Goal: Task Accomplishment & Management: Manage account settings

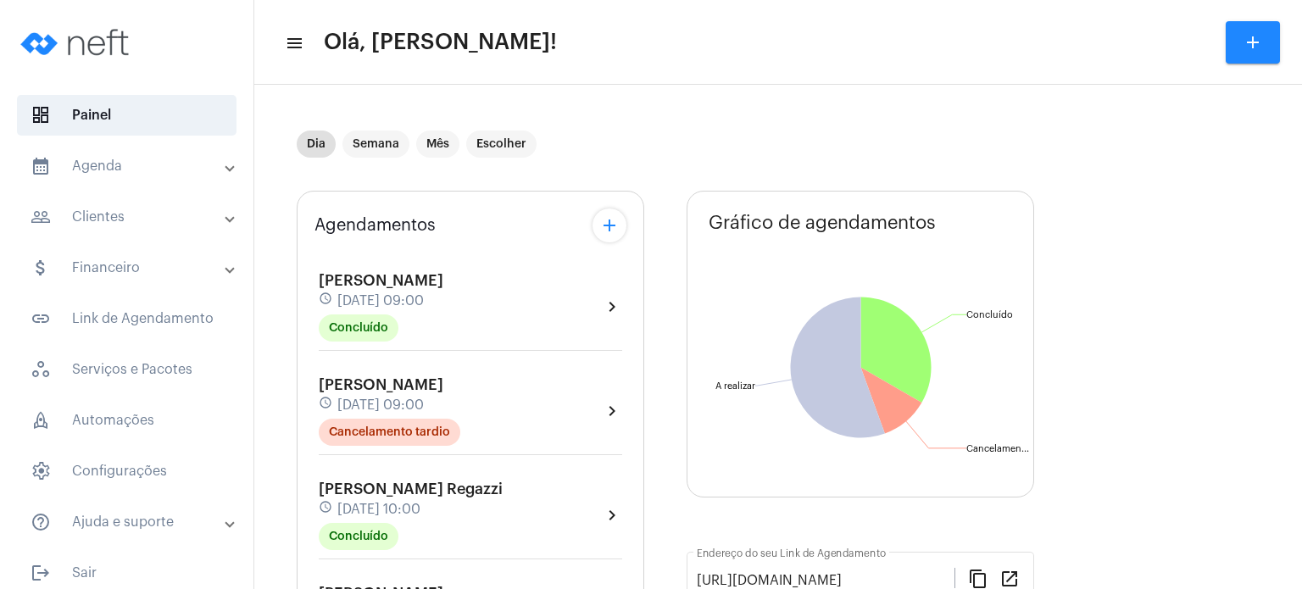
scroll to position [543, 0]
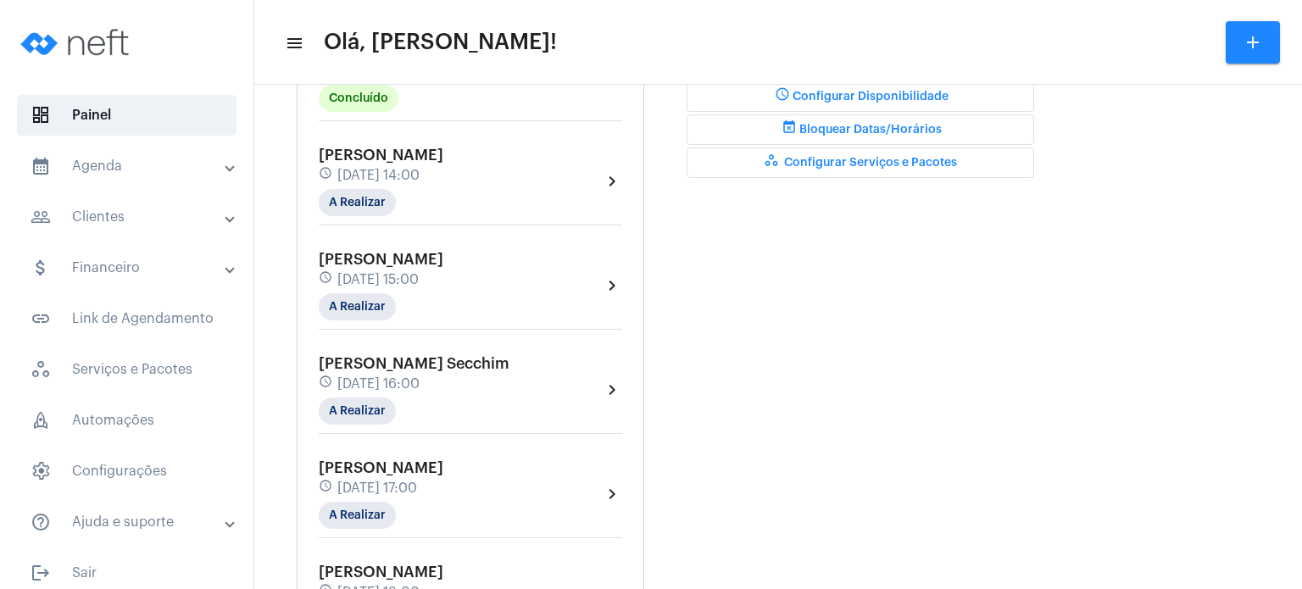
click at [411, 154] on span "[PERSON_NAME]" at bounding box center [381, 155] width 125 height 15
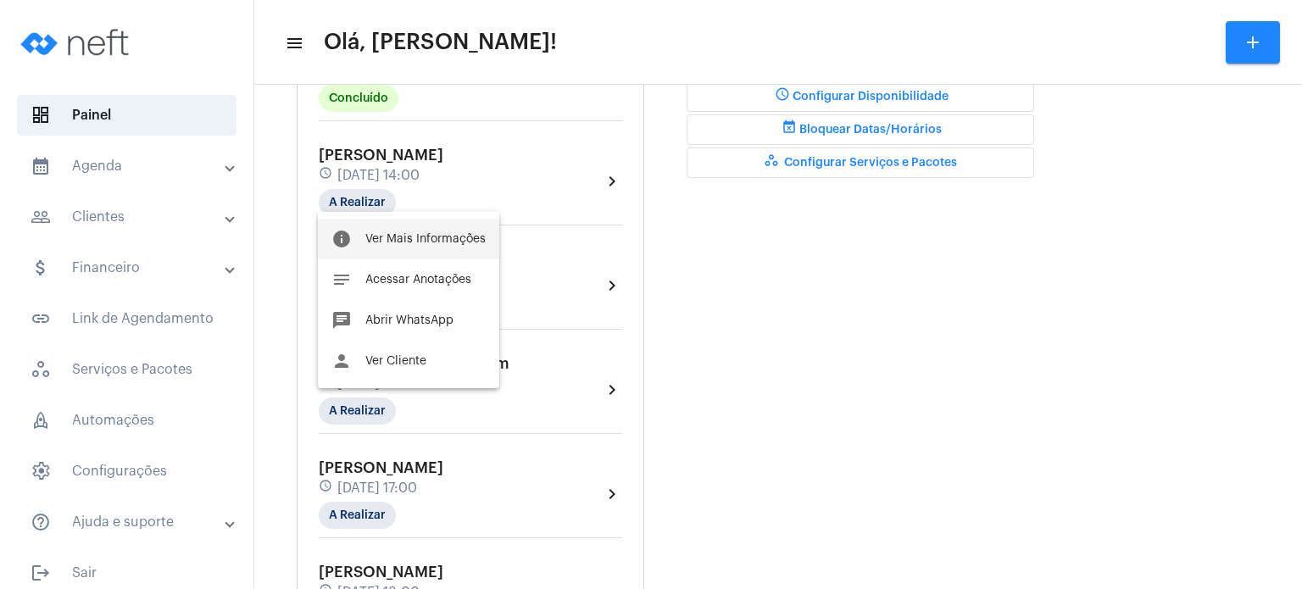
click at [409, 220] on button "info Ver Mais Informações" at bounding box center [408, 239] width 181 height 41
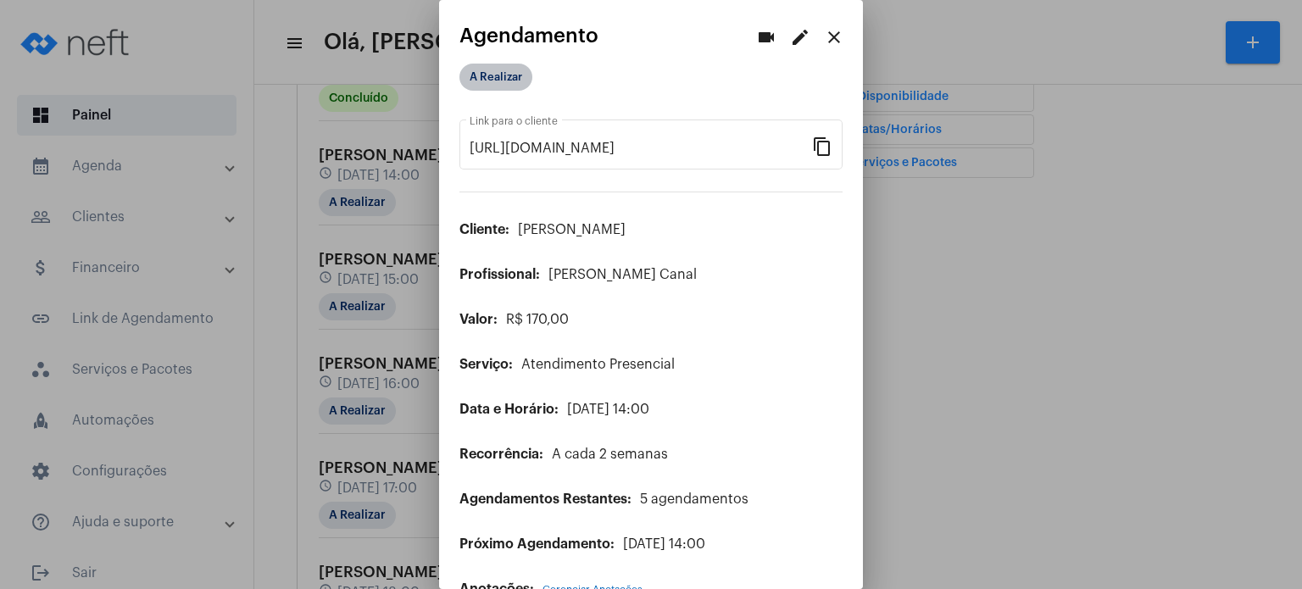
click at [503, 81] on mat-chip "A Realizar" at bounding box center [495, 77] width 73 height 27
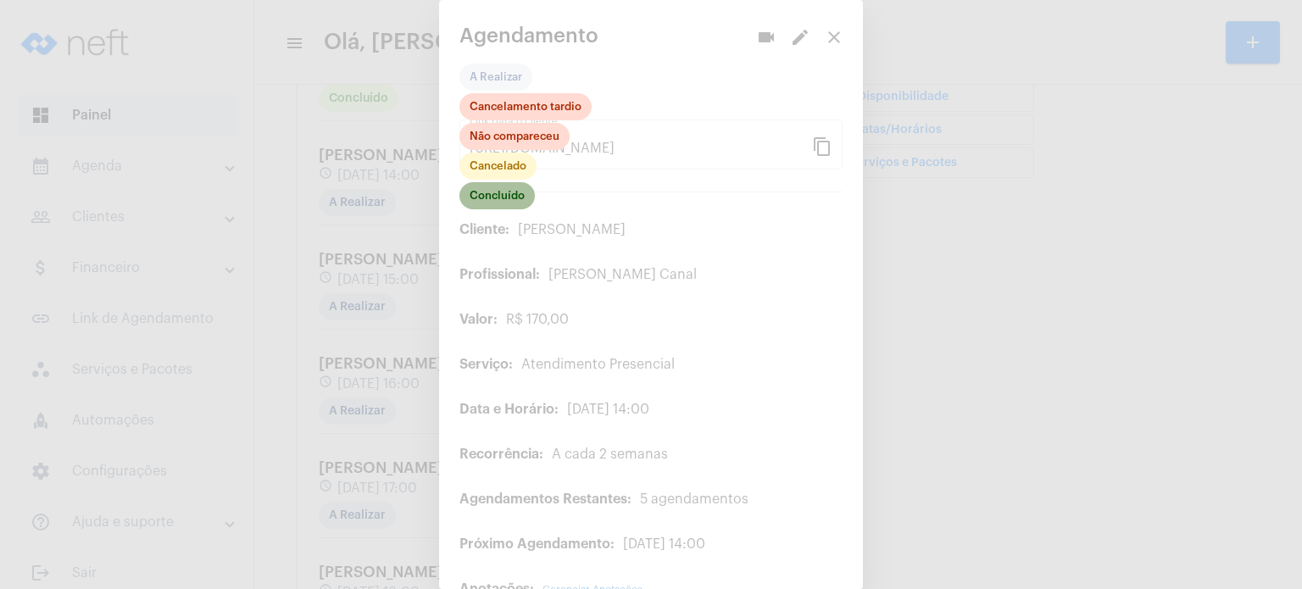
click at [509, 193] on mat-chip "Concluído" at bounding box center [496, 195] width 75 height 27
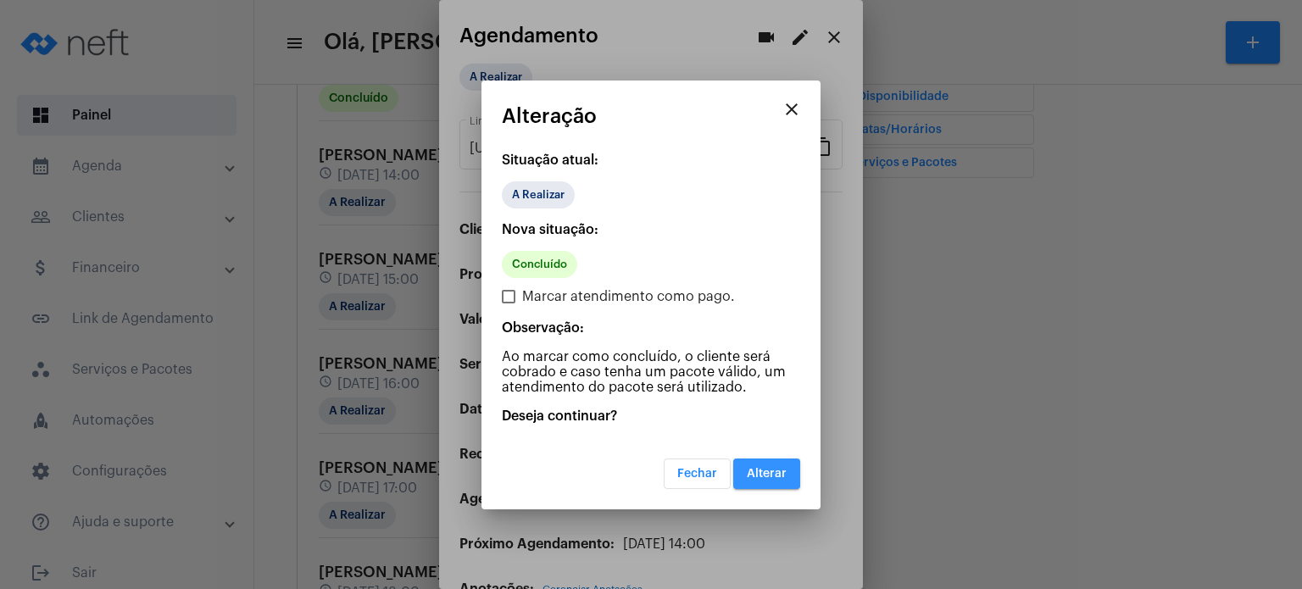
click at [760, 470] on span "Alterar" at bounding box center [767, 474] width 40 height 12
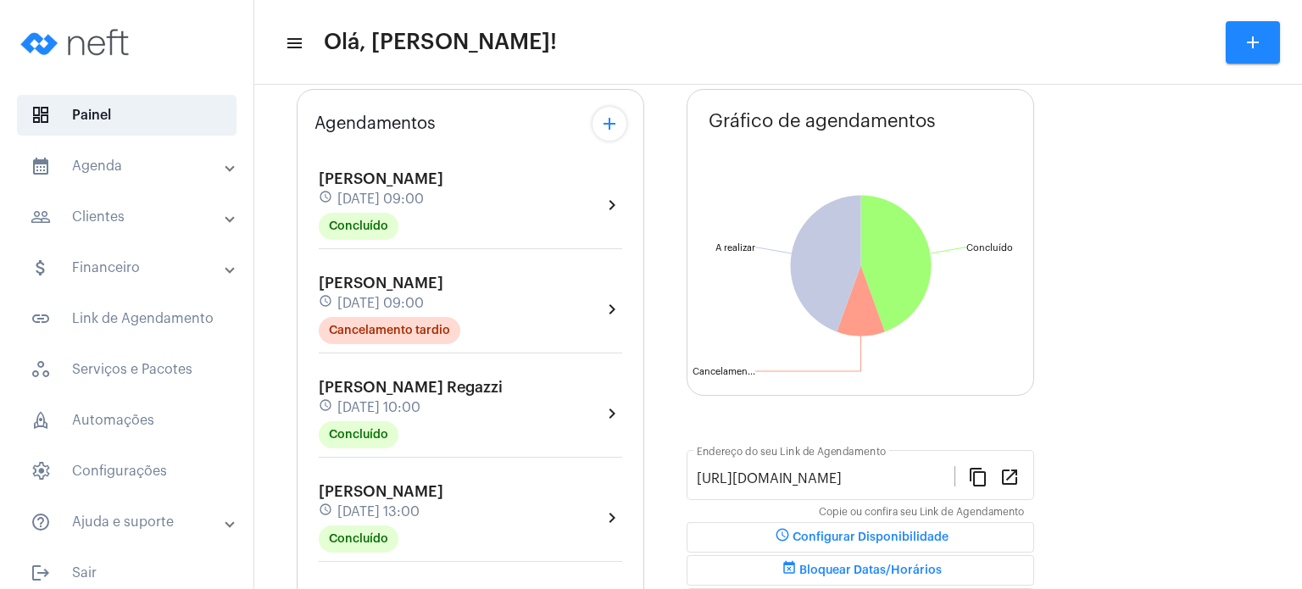
scroll to position [136, 0]
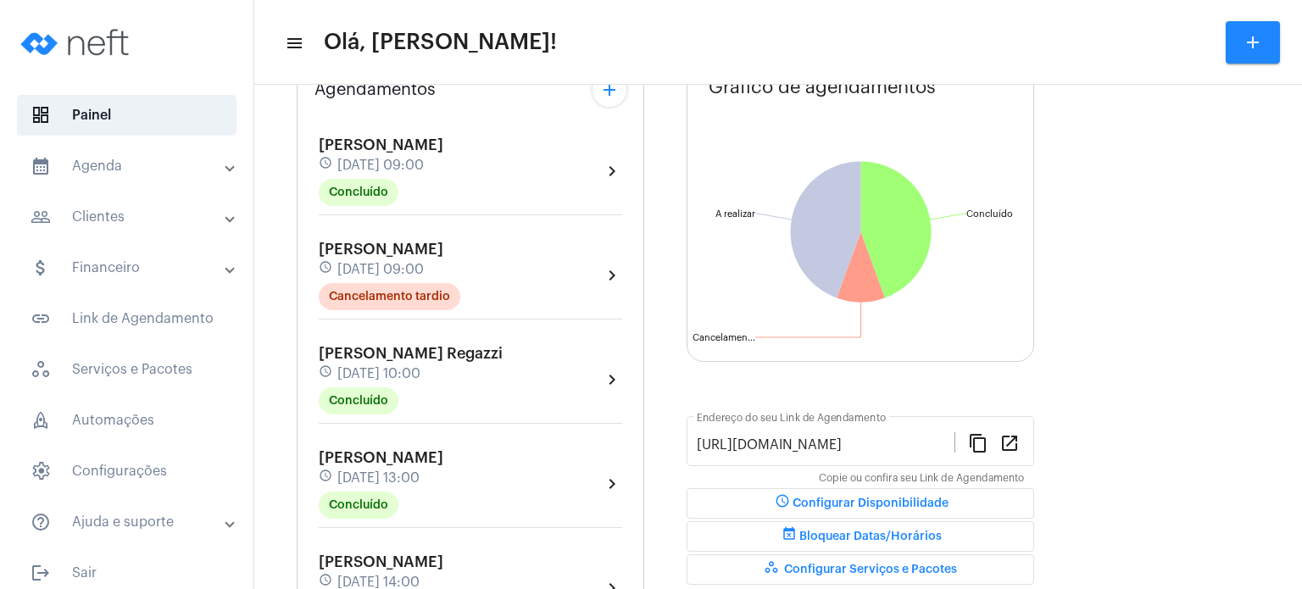
click at [396, 453] on span "[PERSON_NAME]" at bounding box center [381, 457] width 125 height 15
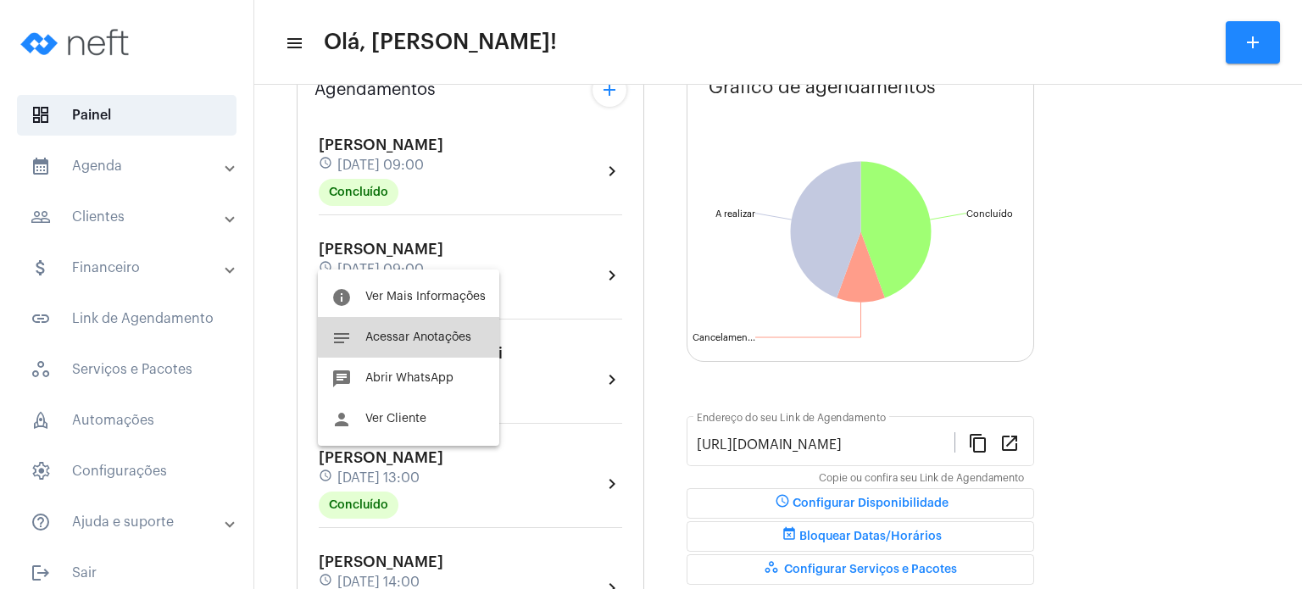
click at [444, 327] on button "notes Acessar Anotações" at bounding box center [408, 337] width 181 height 41
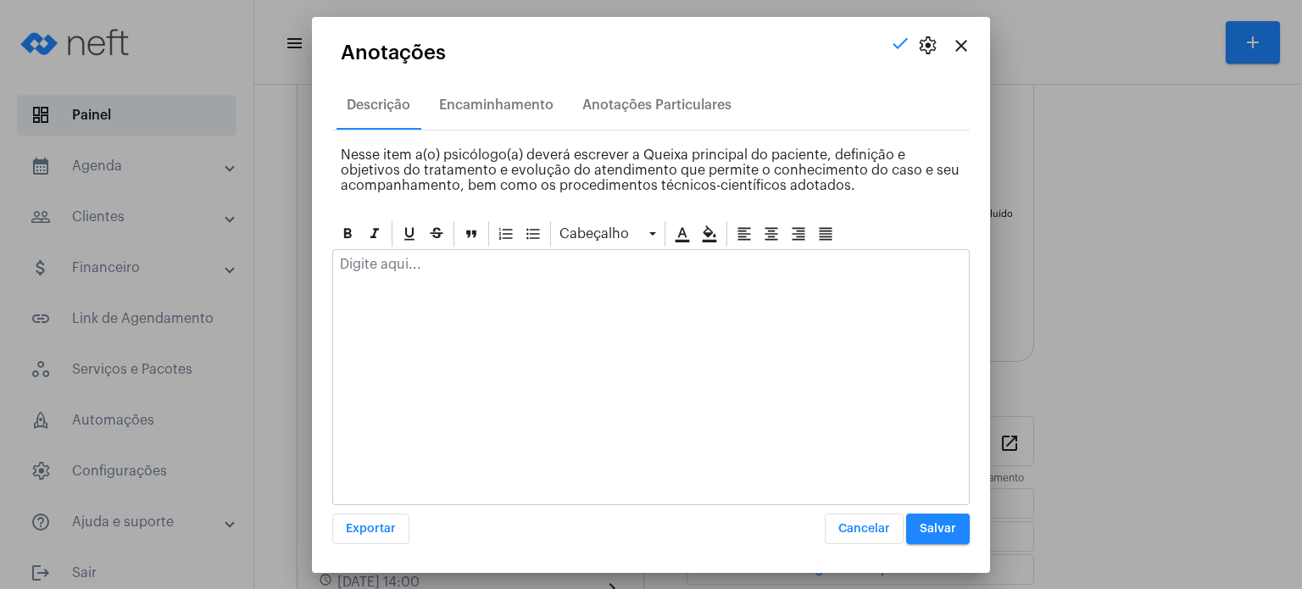
drag, startPoint x: 443, startPoint y: 292, endPoint x: 431, endPoint y: 271, distance: 23.9
click at [431, 271] on div at bounding box center [650, 377] width 637 height 256
click at [431, 271] on div at bounding box center [651, 268] width 636 height 37
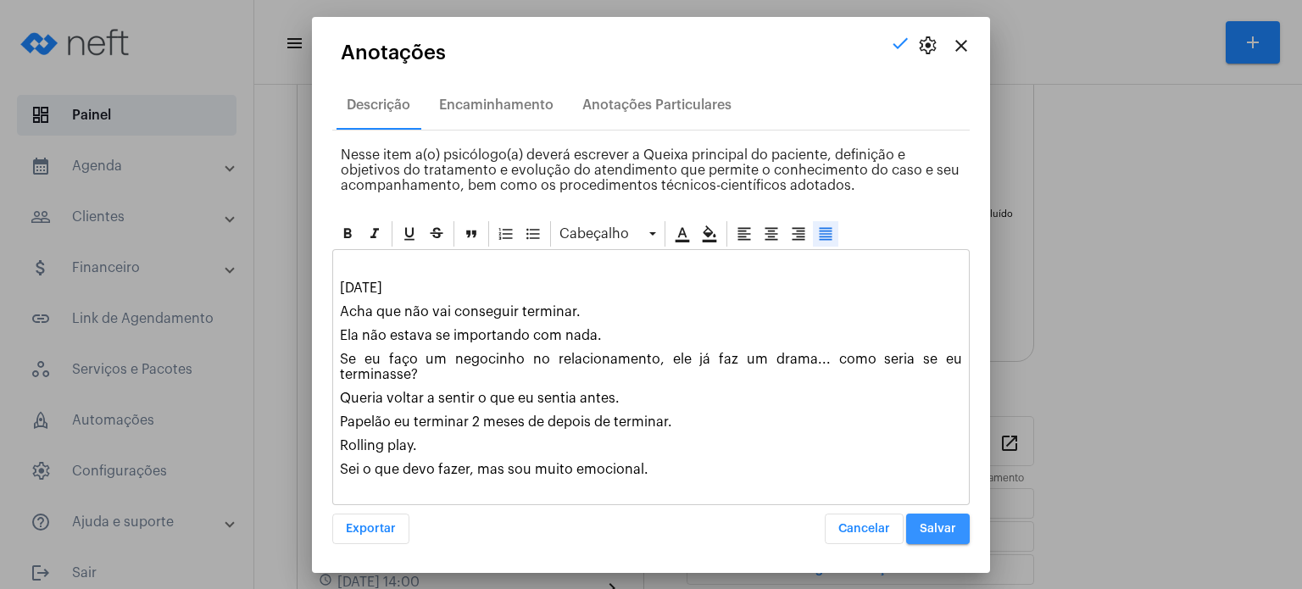
click at [949, 536] on button "Salvar" at bounding box center [938, 529] width 64 height 31
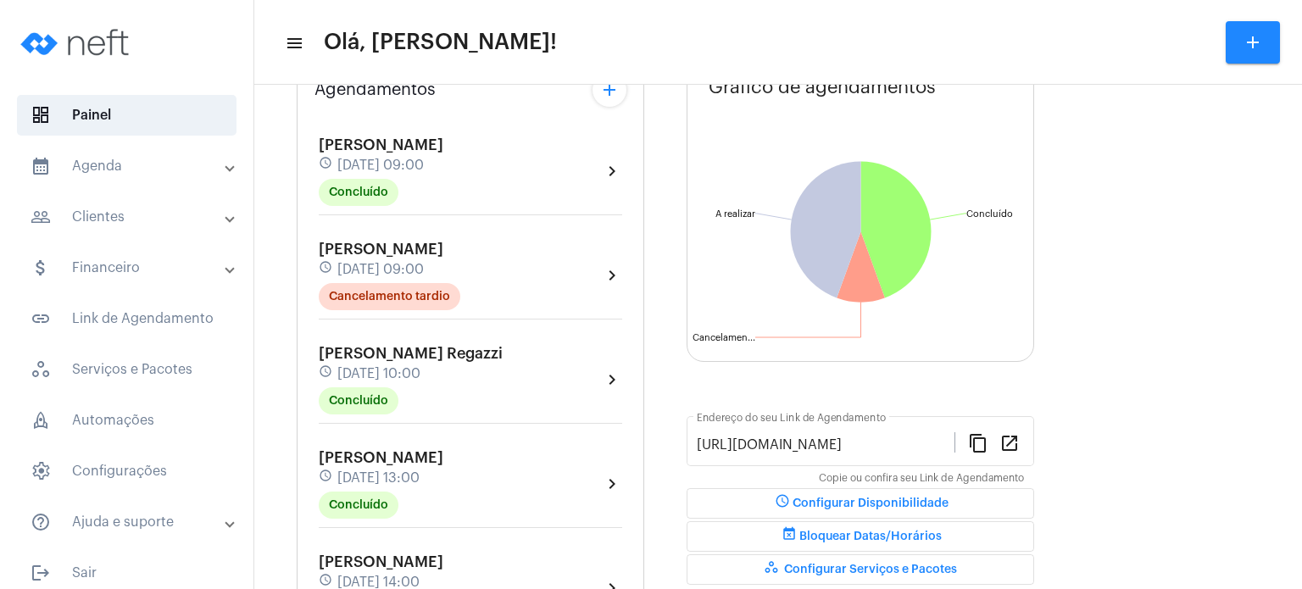
click at [314, 411] on div "[PERSON_NAME] Regazzi schedule [DATE] 10:00 Concluído chevron_right" at bounding box center [470, 384] width 312 height 87
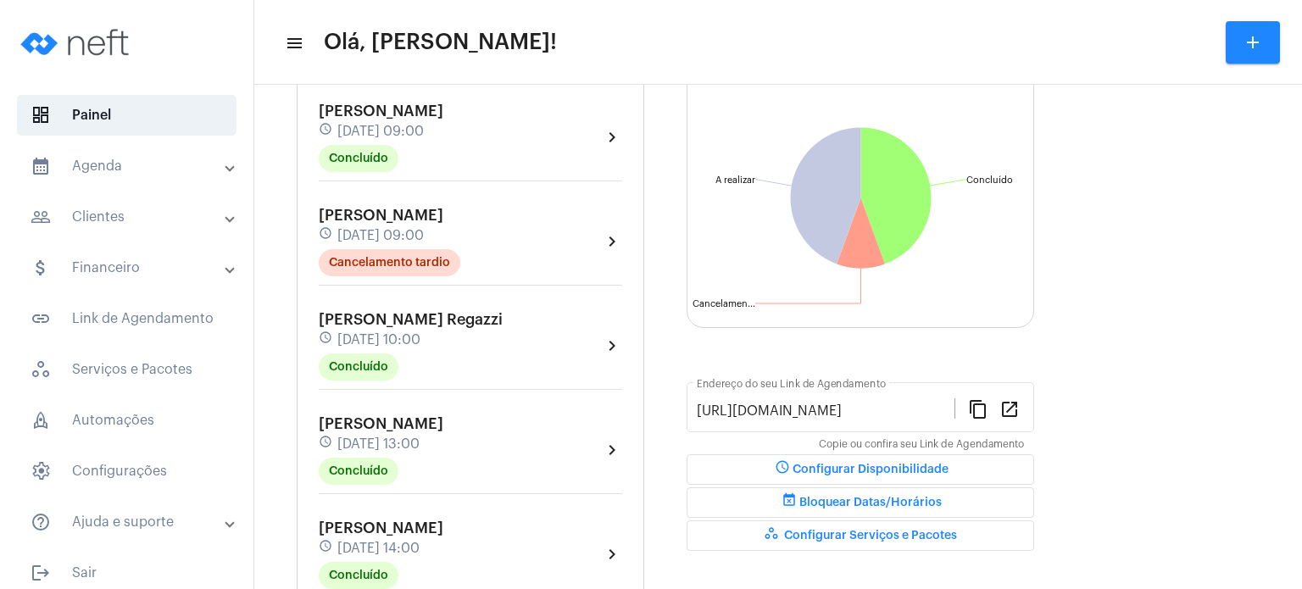
scroll to position [203, 0]
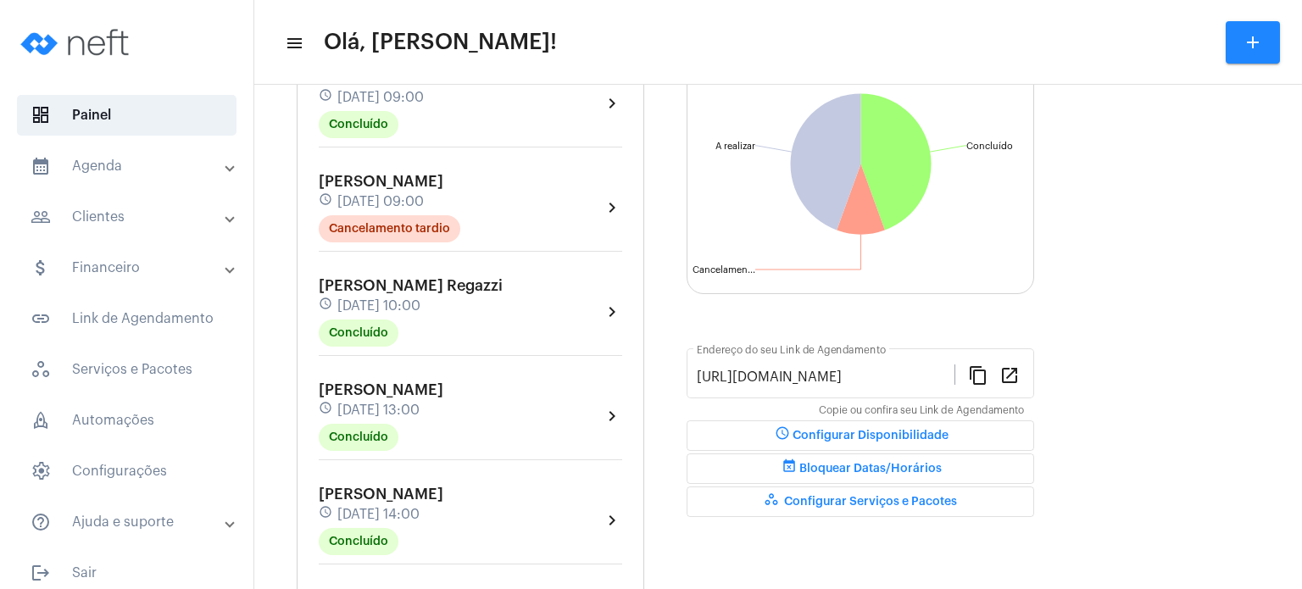
click at [311, 379] on div "Agendamentos add [PERSON_NAME] schedule [DATE] 09:00 Concluído chevron_right [P…" at bounding box center [471, 495] width 348 height 1016
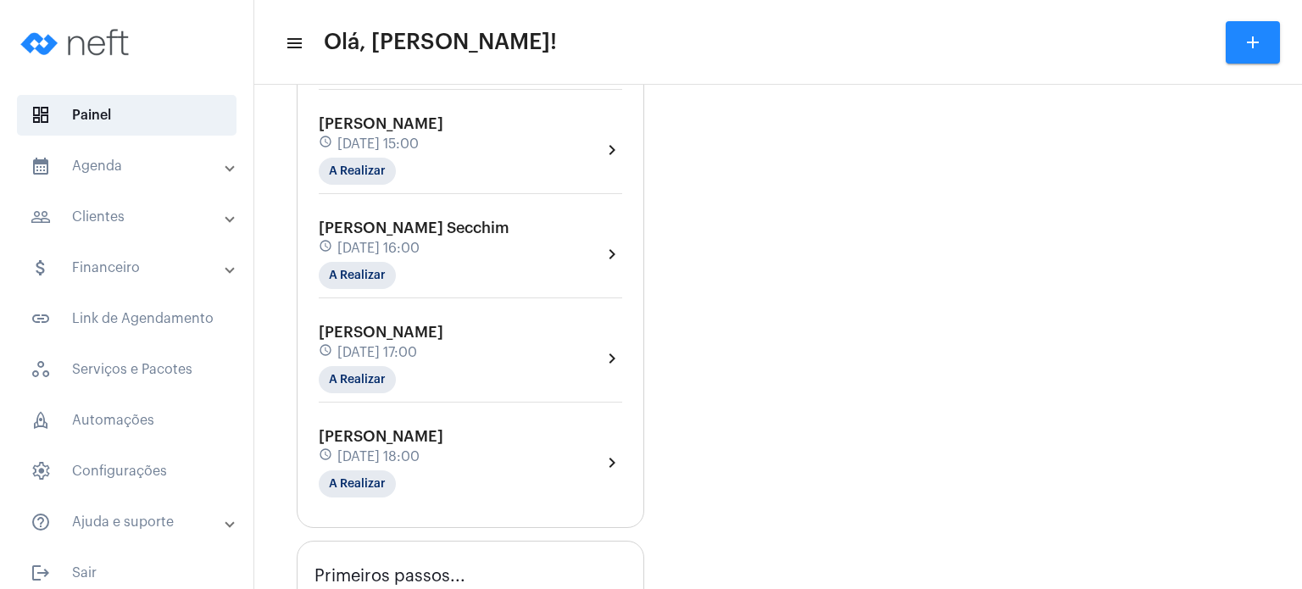
scroll to position [610, 0]
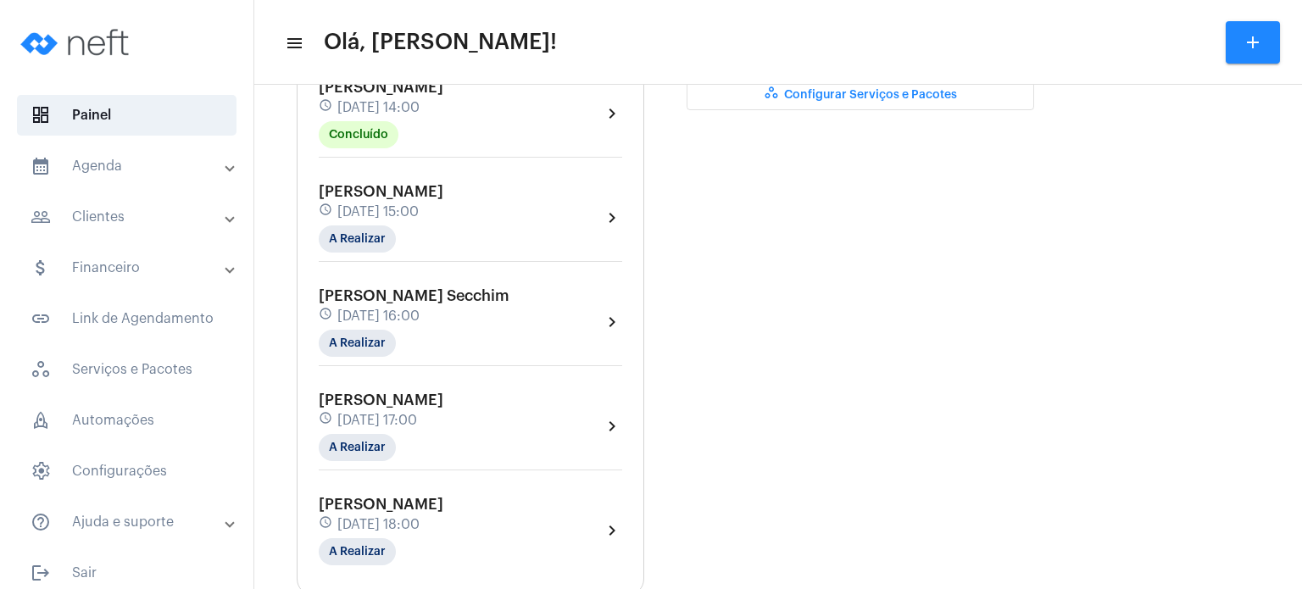
click at [308, 225] on div "Agendamentos add [PERSON_NAME] schedule [DATE] 09:00 Concluído chevron_right [P…" at bounding box center [471, 88] width 348 height 1016
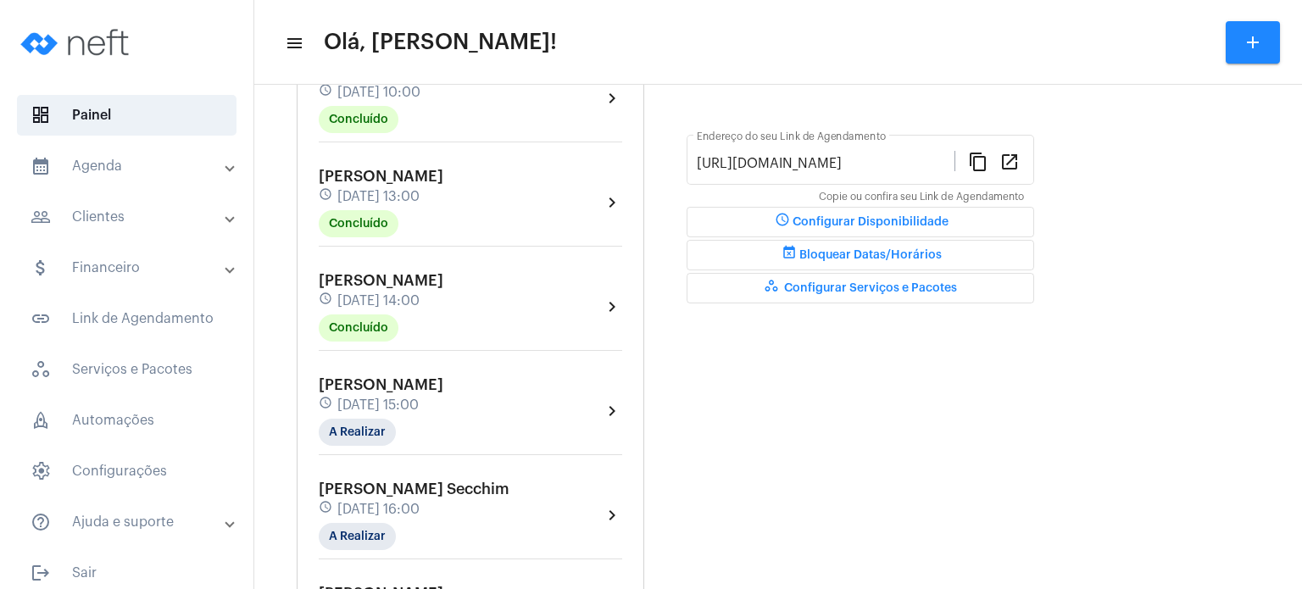
scroll to position [407, 0]
